Goal: Check status: Check status

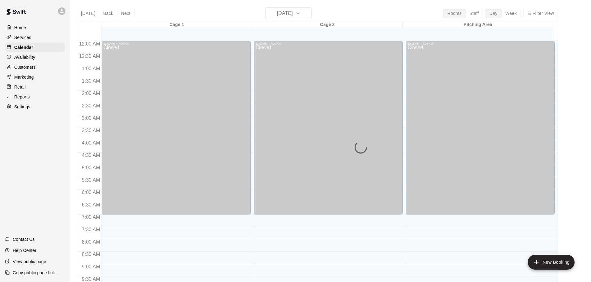
scroll to position [317, 0]
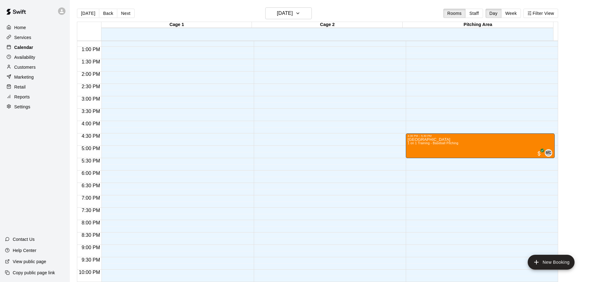
click at [32, 48] on p "Calendar" at bounding box center [23, 47] width 19 height 6
click at [300, 13] on icon "button" at bounding box center [297, 13] width 5 height 7
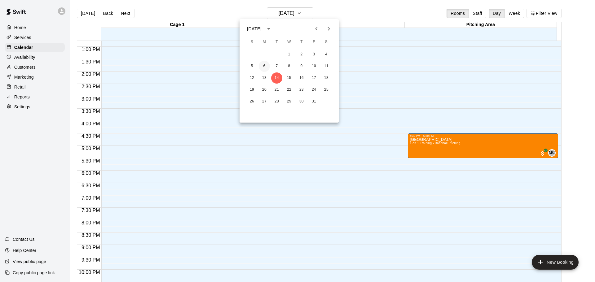
click at [264, 66] on button "6" at bounding box center [264, 66] width 11 height 11
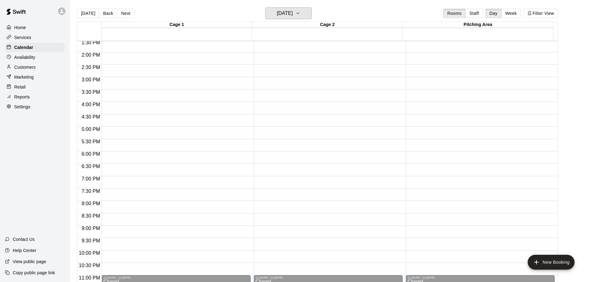
scroll to position [348, 0]
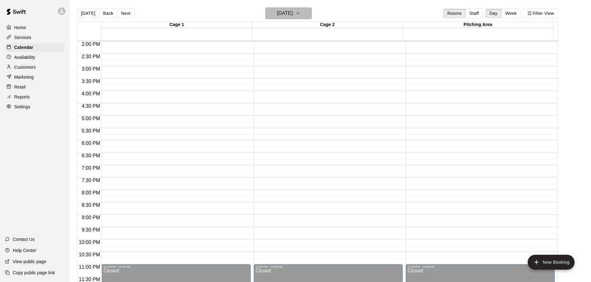
click at [293, 15] on h6 "[DATE]" at bounding box center [285, 13] width 16 height 9
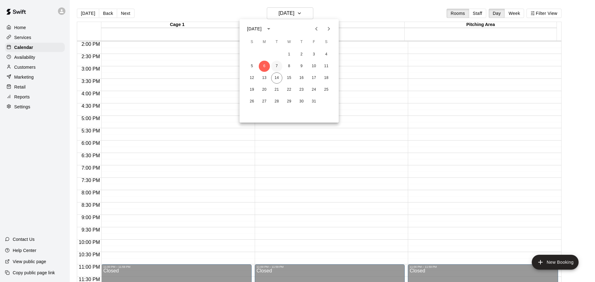
click at [277, 65] on button "7" at bounding box center [276, 66] width 11 height 11
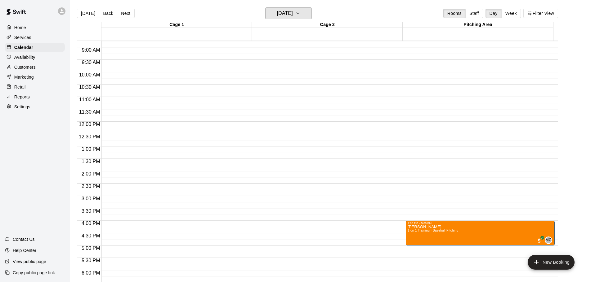
scroll to position [341, 0]
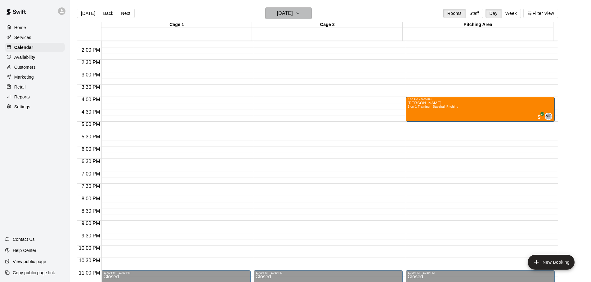
click at [293, 16] on h6 "[DATE]" at bounding box center [285, 13] width 16 height 9
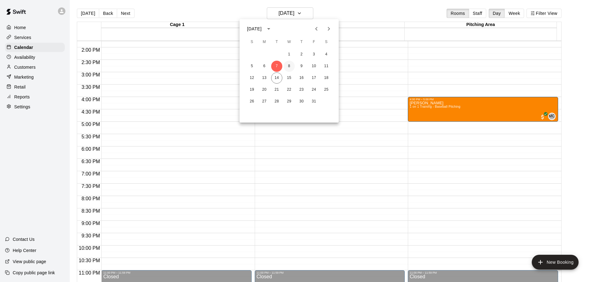
click at [289, 66] on button "8" at bounding box center [289, 66] width 11 height 11
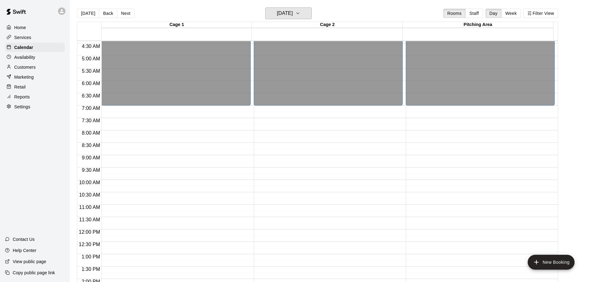
scroll to position [38, 0]
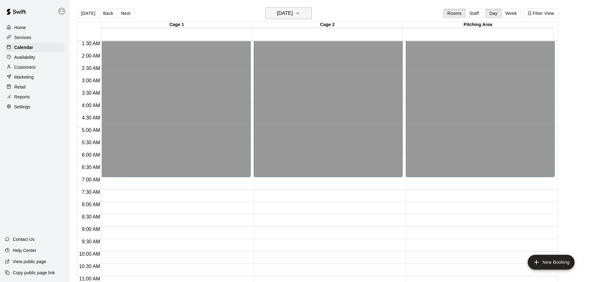
click at [299, 13] on icon "button" at bounding box center [297, 13] width 2 height 1
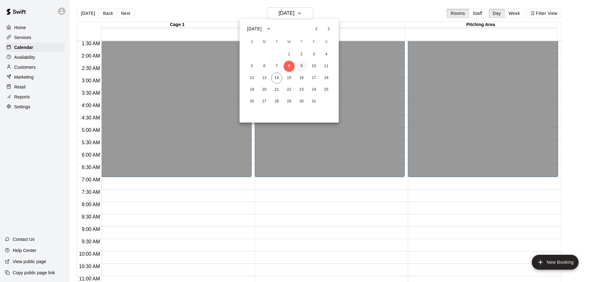
click at [302, 65] on button "9" at bounding box center [301, 66] width 11 height 11
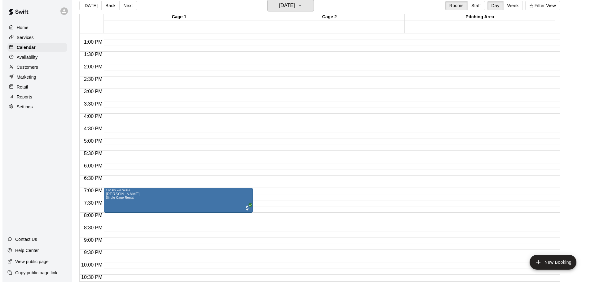
scroll to position [10, 0]
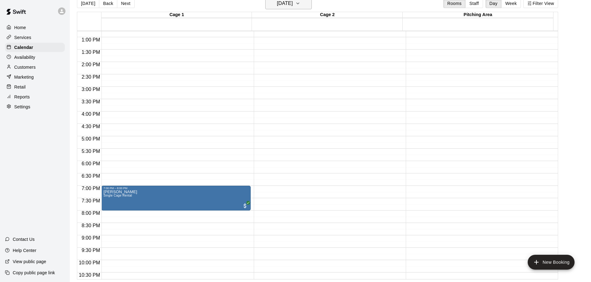
click at [293, 7] on h6 "[DATE]" at bounding box center [285, 3] width 16 height 9
click at [313, 55] on button "10" at bounding box center [314, 56] width 11 height 11
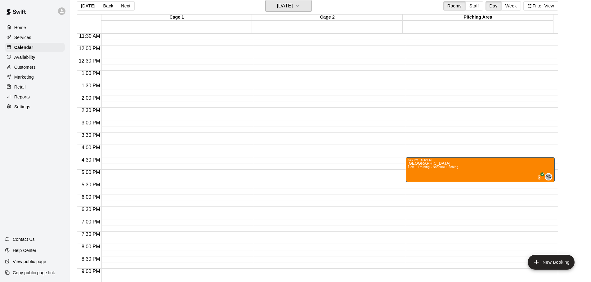
scroll to position [348, 0]
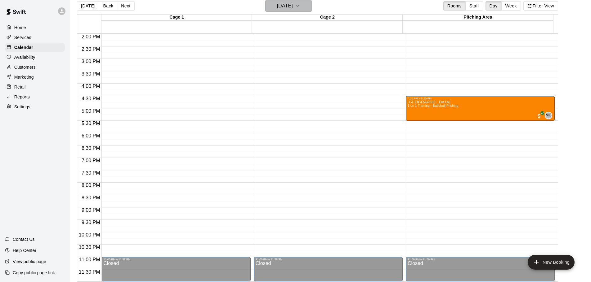
click at [293, 7] on h6 "[DATE]" at bounding box center [285, 6] width 16 height 9
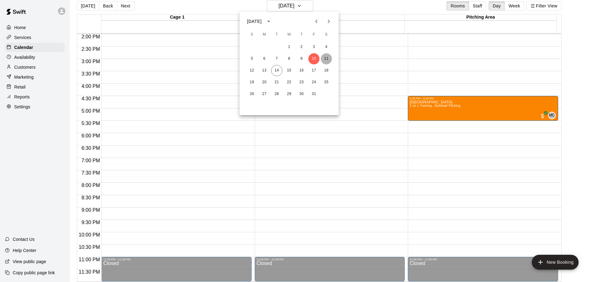
click at [326, 58] on button "11" at bounding box center [326, 58] width 11 height 11
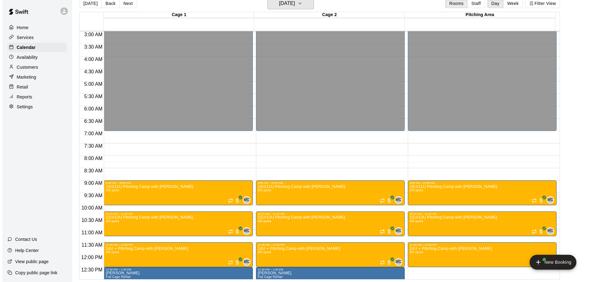
scroll to position [131, 0]
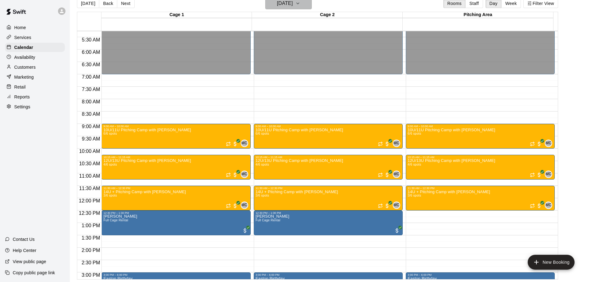
click at [305, 3] on button "[DATE]" at bounding box center [288, 4] width 47 height 12
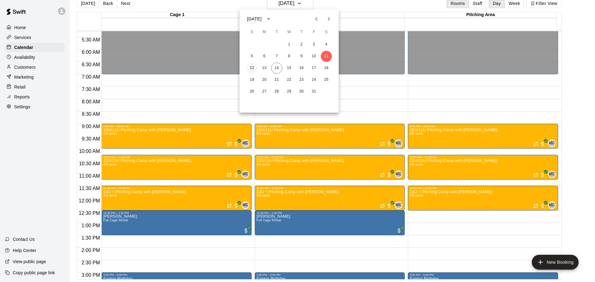
click at [253, 69] on button "12" at bounding box center [252, 68] width 11 height 11
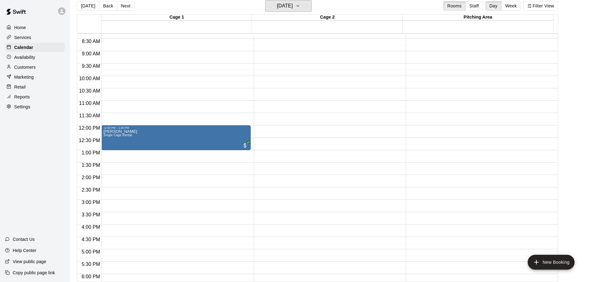
scroll to position [193, 0]
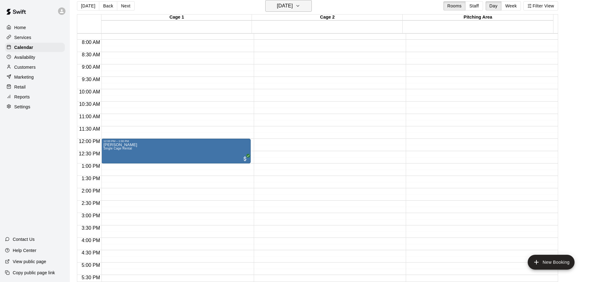
click at [293, 4] on h6 "[DATE]" at bounding box center [285, 6] width 16 height 9
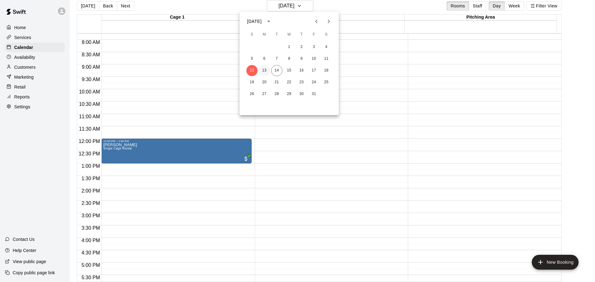
click at [266, 70] on button "13" at bounding box center [264, 70] width 11 height 11
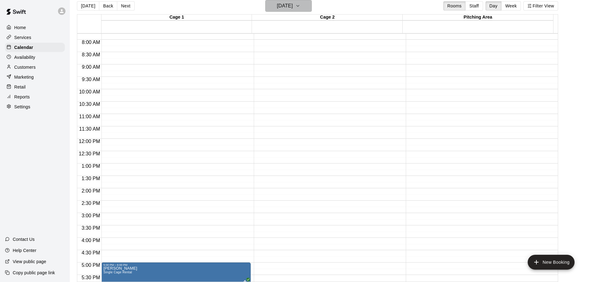
click at [283, 9] on h6 "[DATE]" at bounding box center [285, 6] width 16 height 9
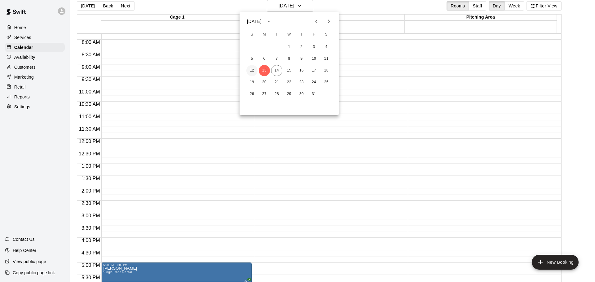
click at [254, 72] on button "12" at bounding box center [252, 70] width 11 height 11
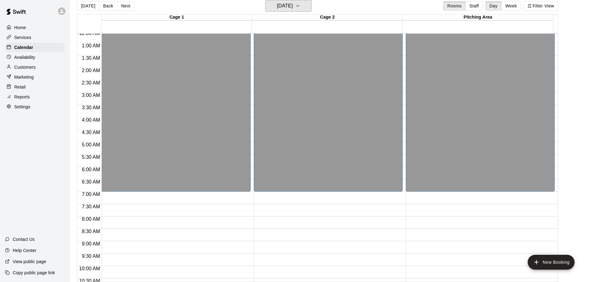
scroll to position [7, 0]
